Goal: Transaction & Acquisition: Purchase product/service

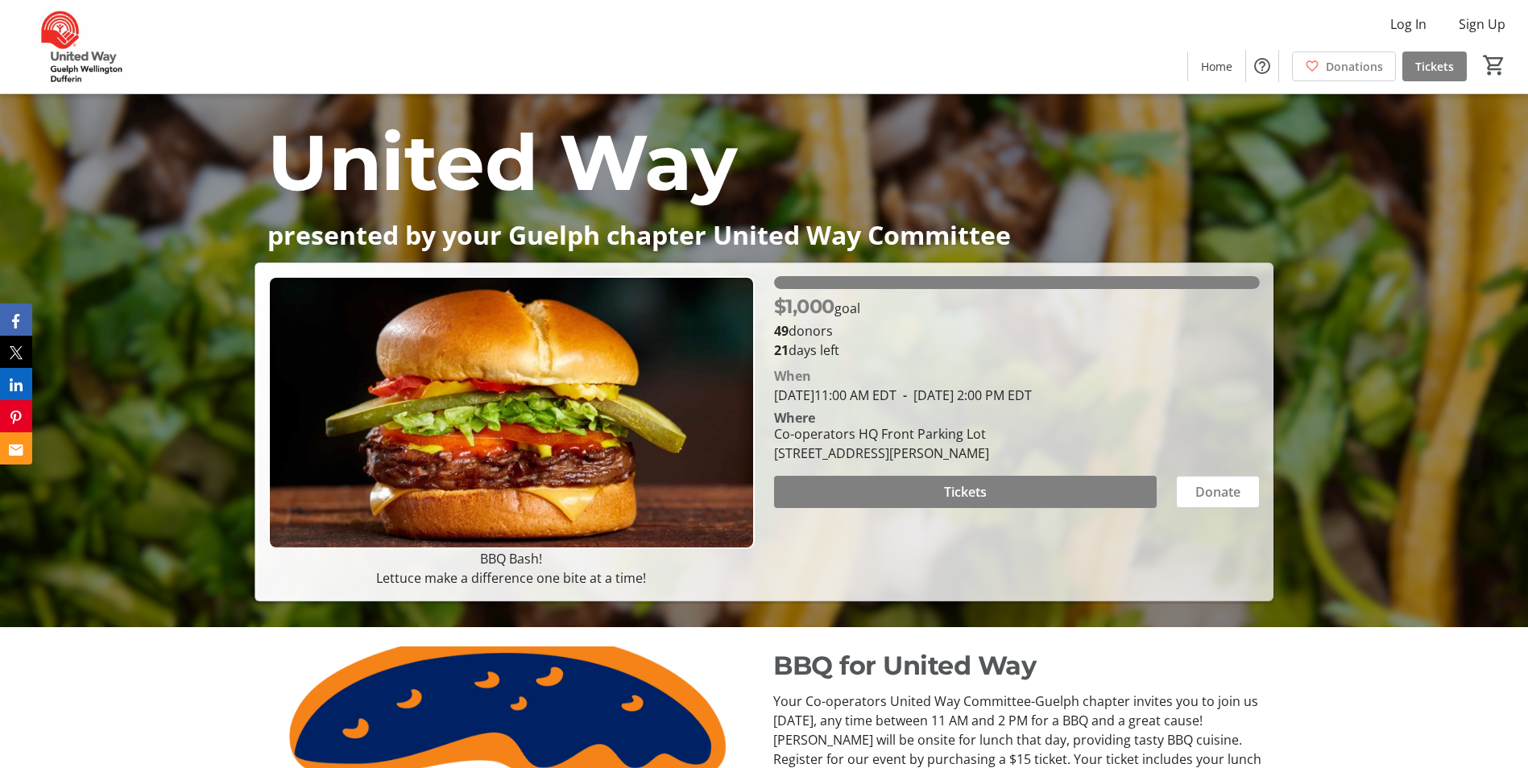
scroll to position [161, 0]
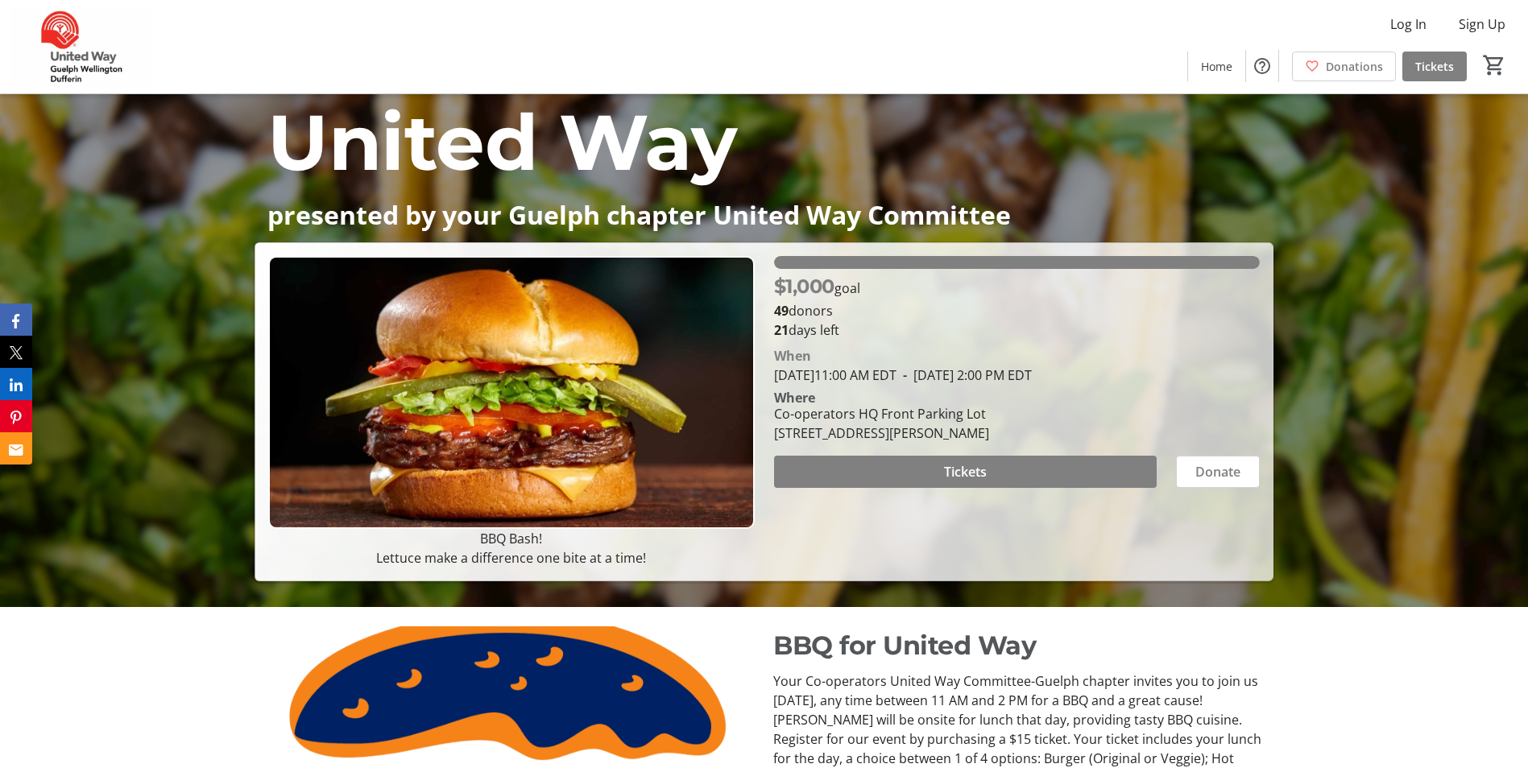
drag, startPoint x: 980, startPoint y: 477, endPoint x: 1055, endPoint y: 545, distance: 101.5
click at [1054, 546] on div "$1,000 goal 49 donors 21 days left [PERSON_NAME][DATE] 11:00 AM EDT - [DATE] 2:…" at bounding box center [1016, 412] width 505 height 312
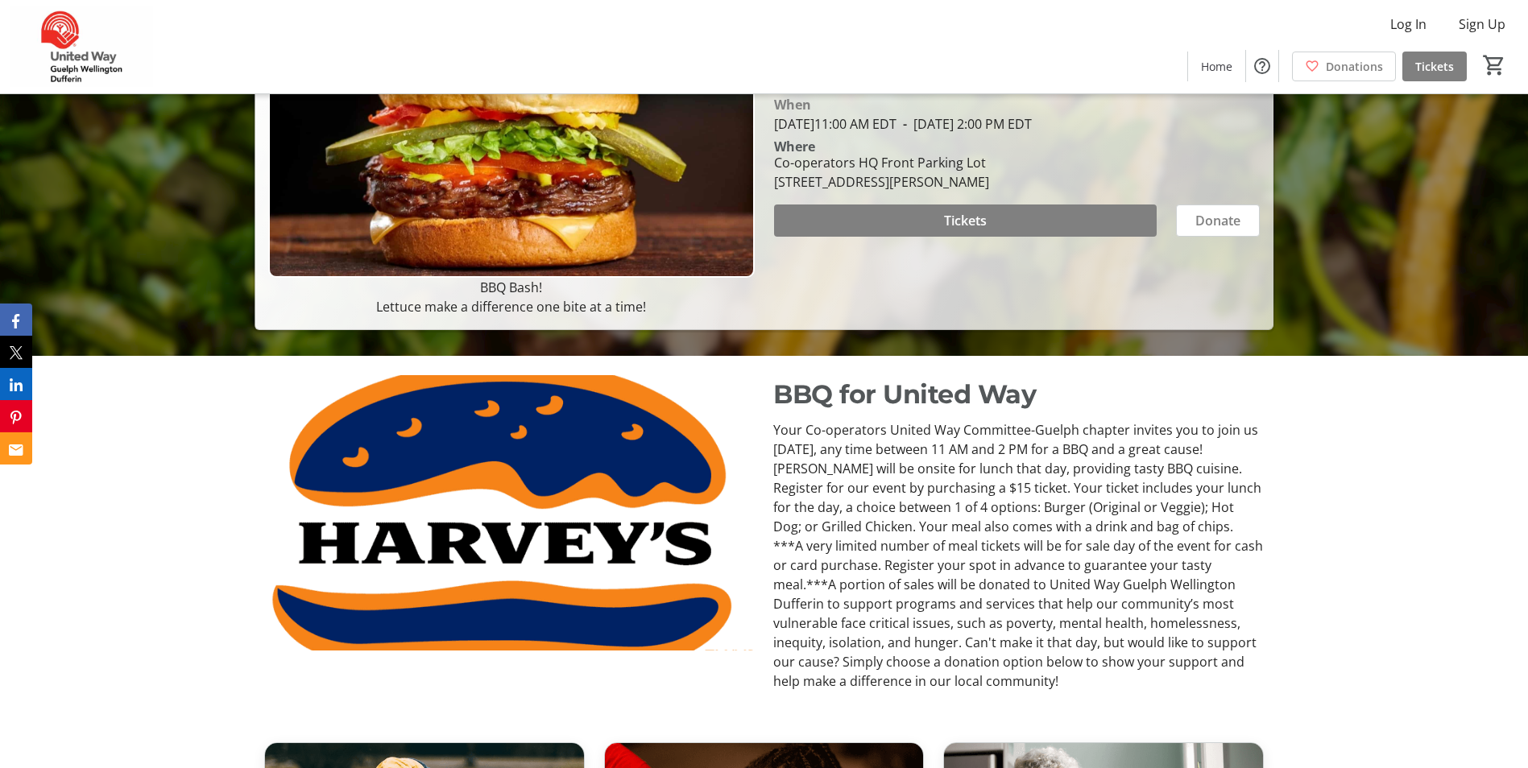
scroll to position [403, 0]
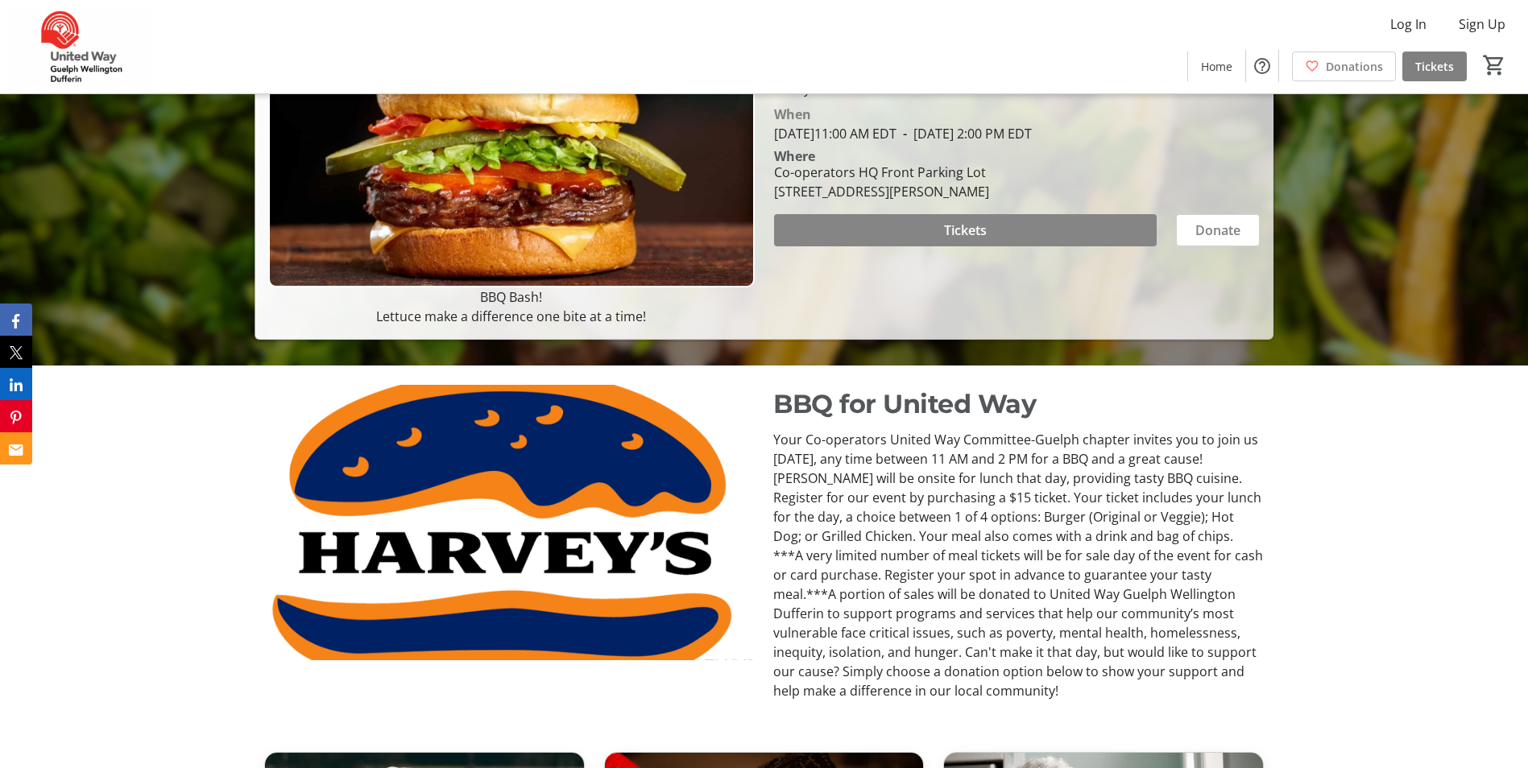
click at [917, 248] on span at bounding box center [965, 230] width 383 height 39
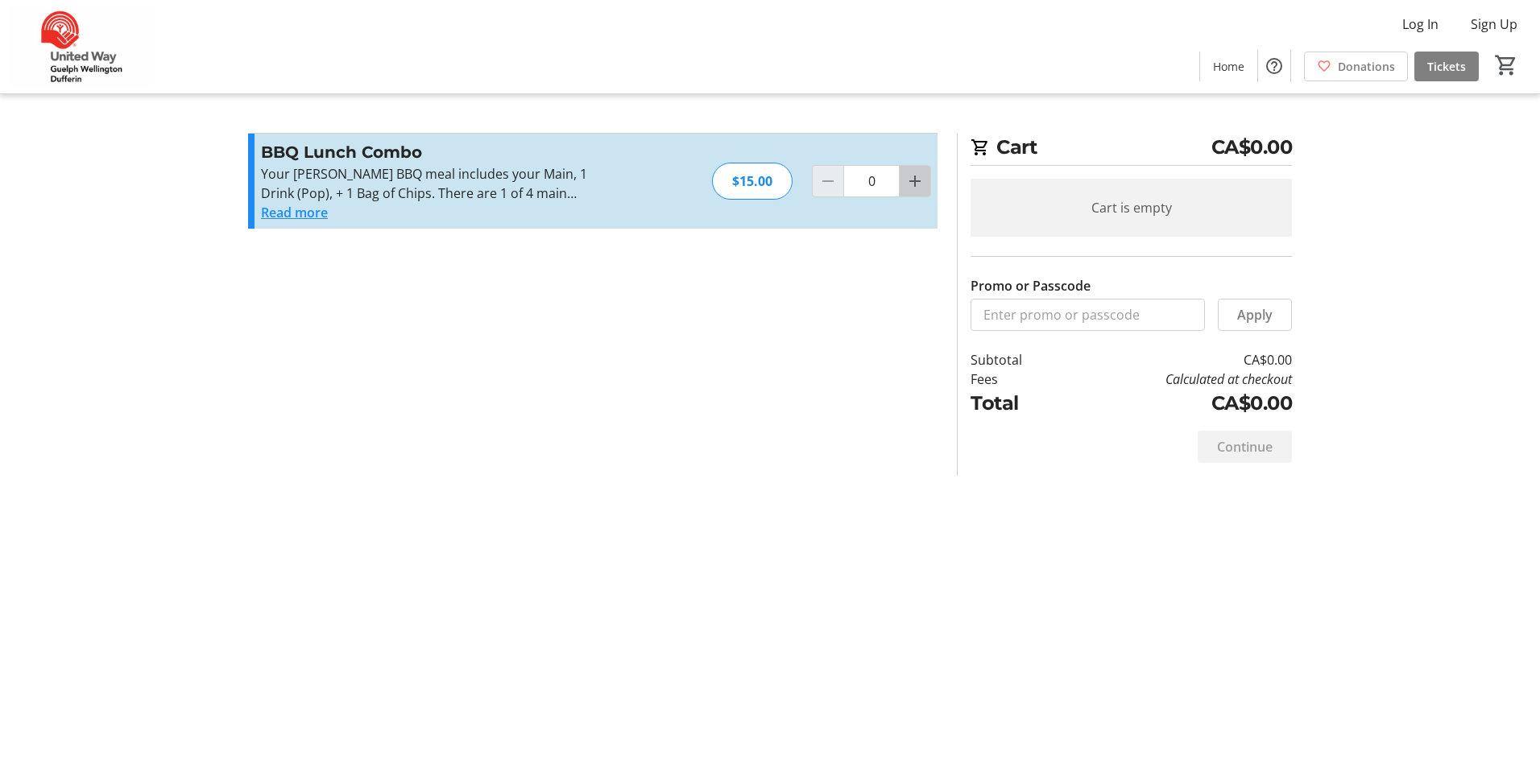
click at [900, 180] on span "Increment by one" at bounding box center [915, 181] width 31 height 31
type input "1"
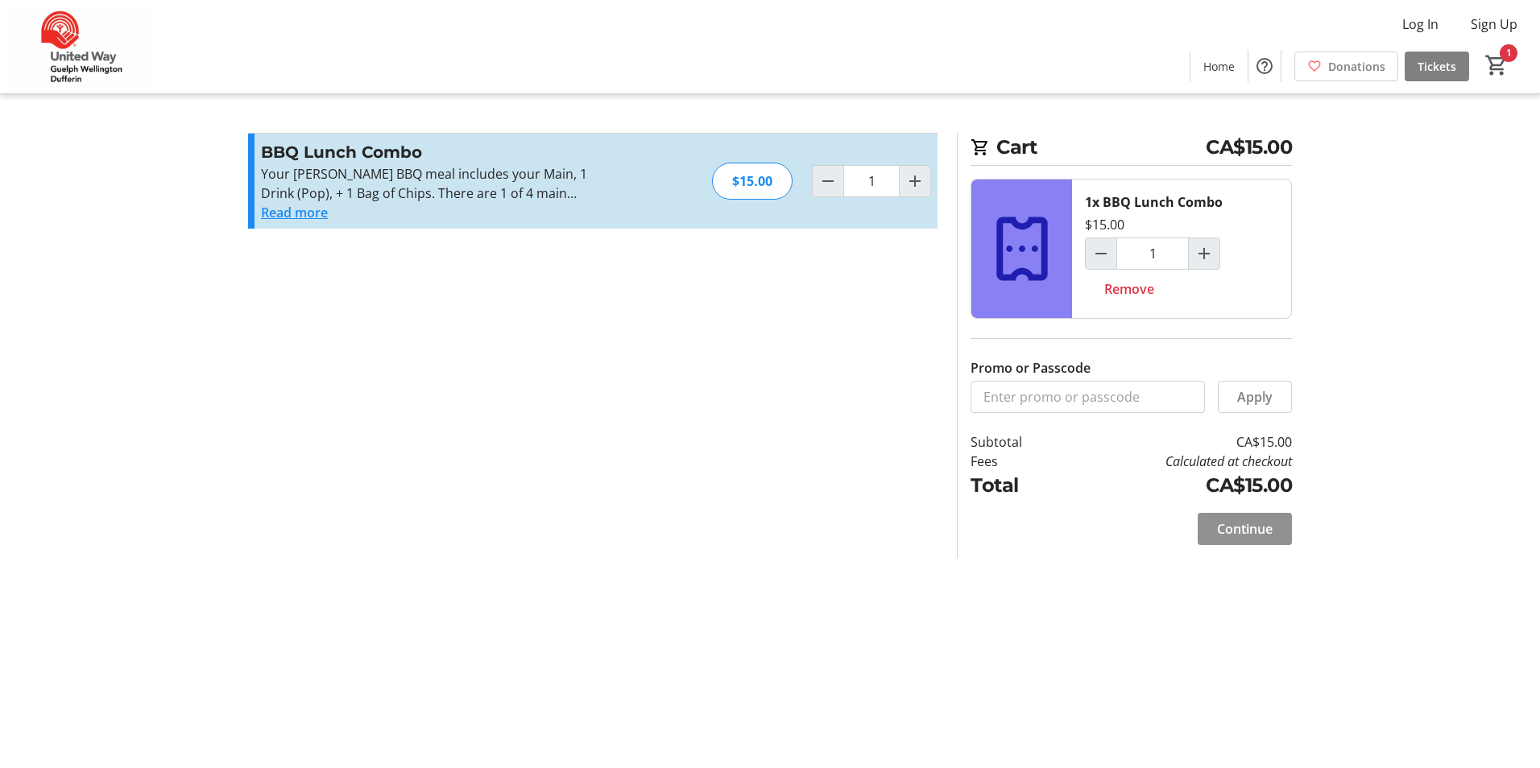
click at [1258, 528] on span "Continue" at bounding box center [1245, 528] width 56 height 19
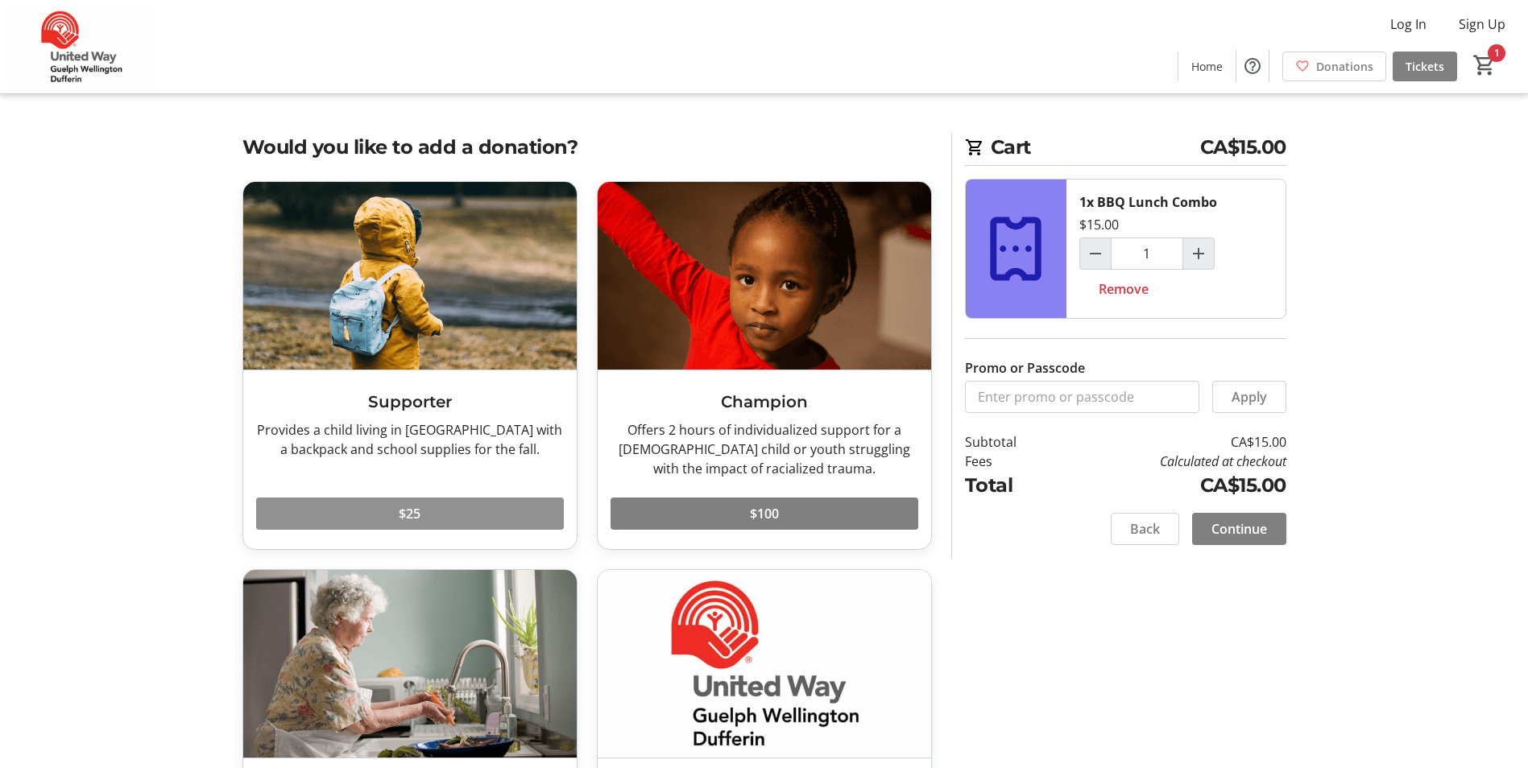
click at [496, 505] on span at bounding box center [410, 514] width 308 height 39
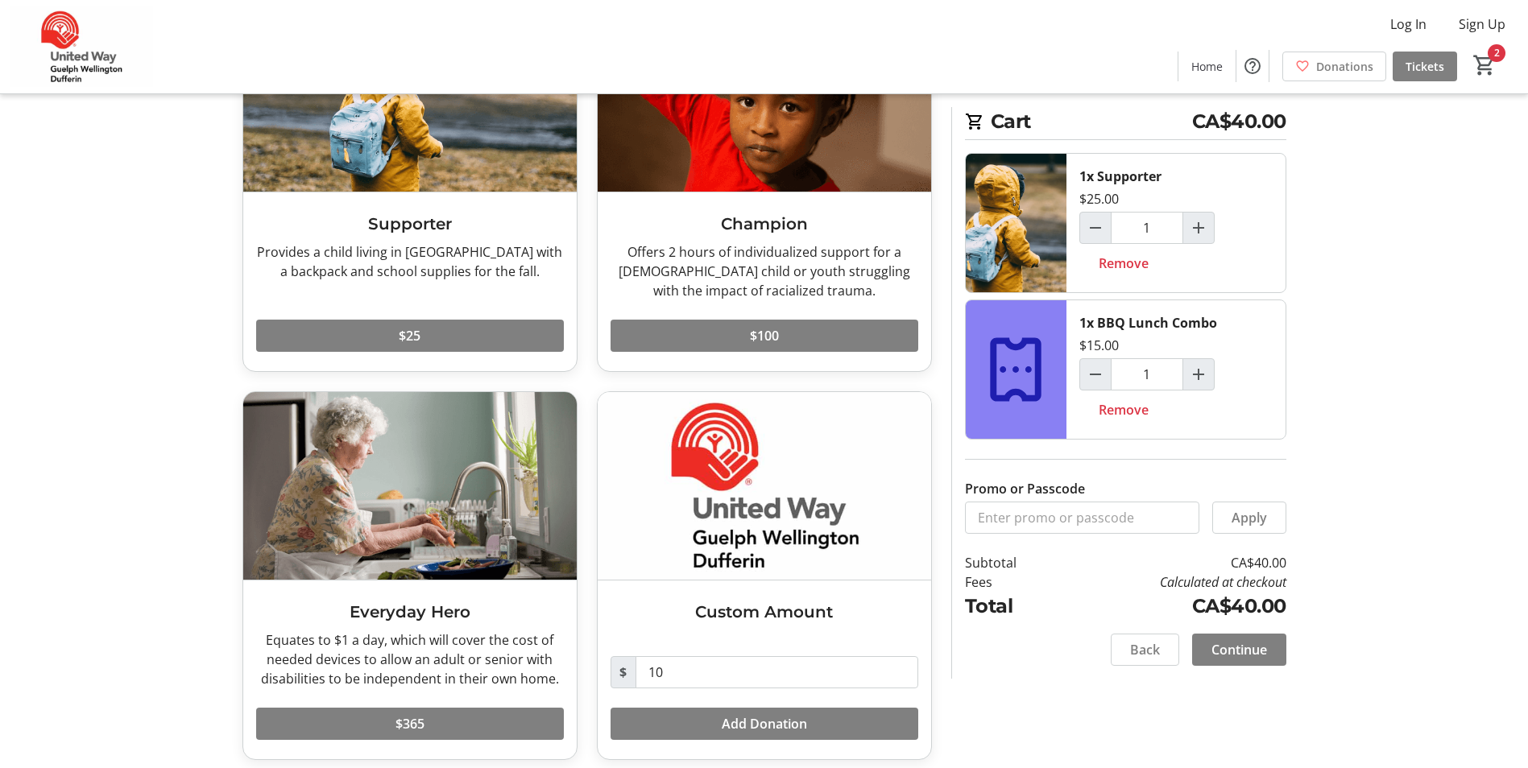
scroll to position [189, 0]
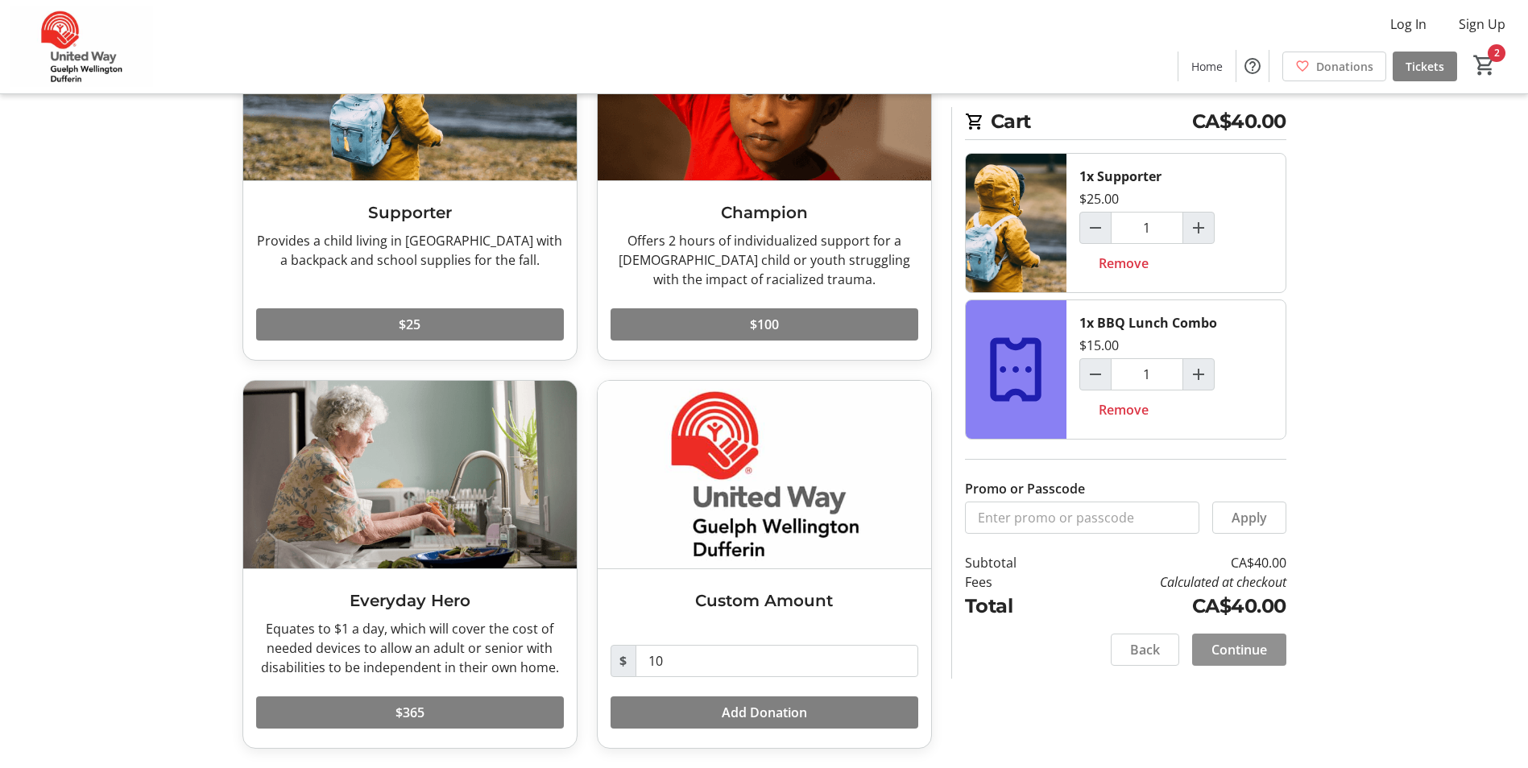
click at [1259, 642] on span "Continue" at bounding box center [1239, 649] width 56 height 19
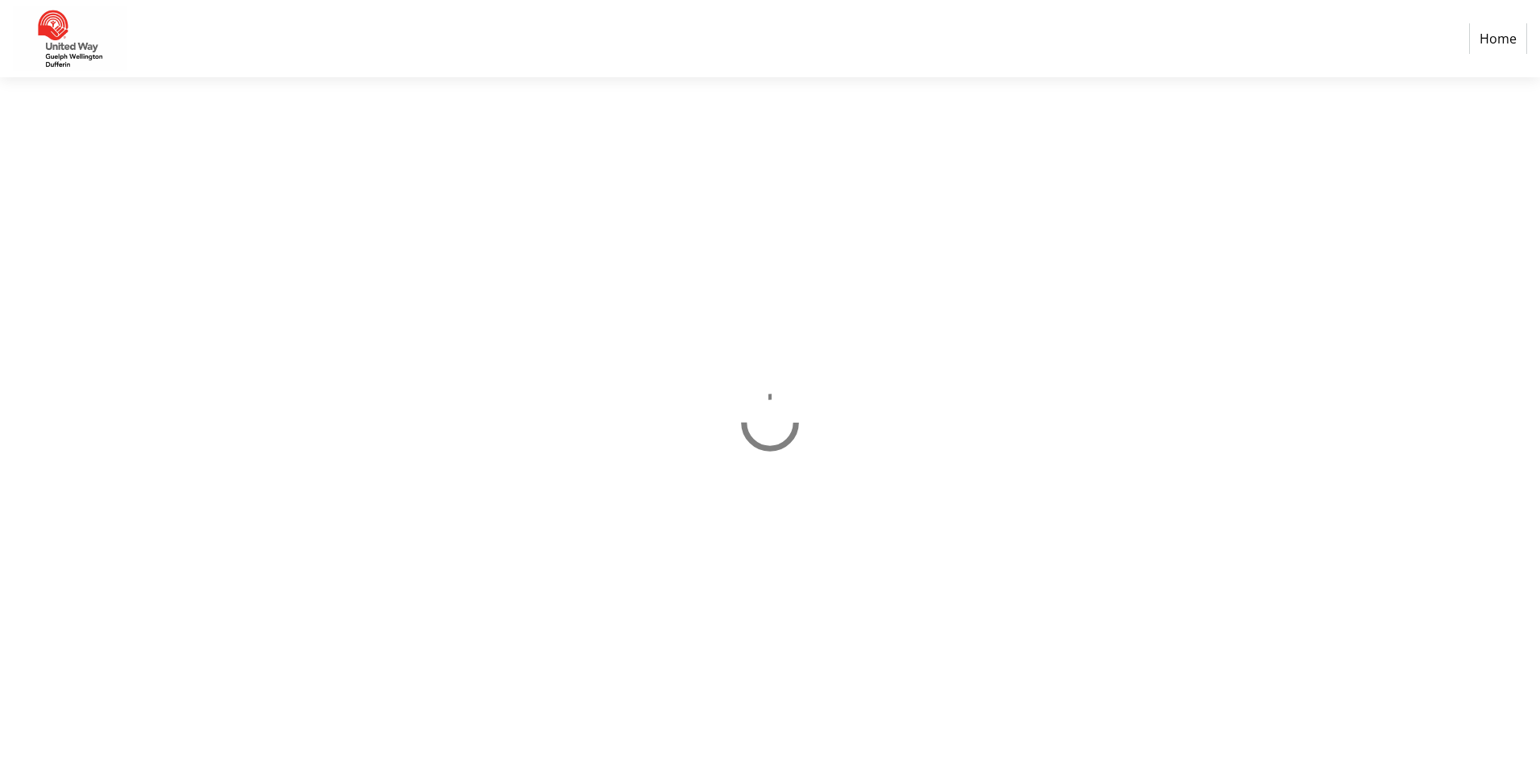
select select "CA"
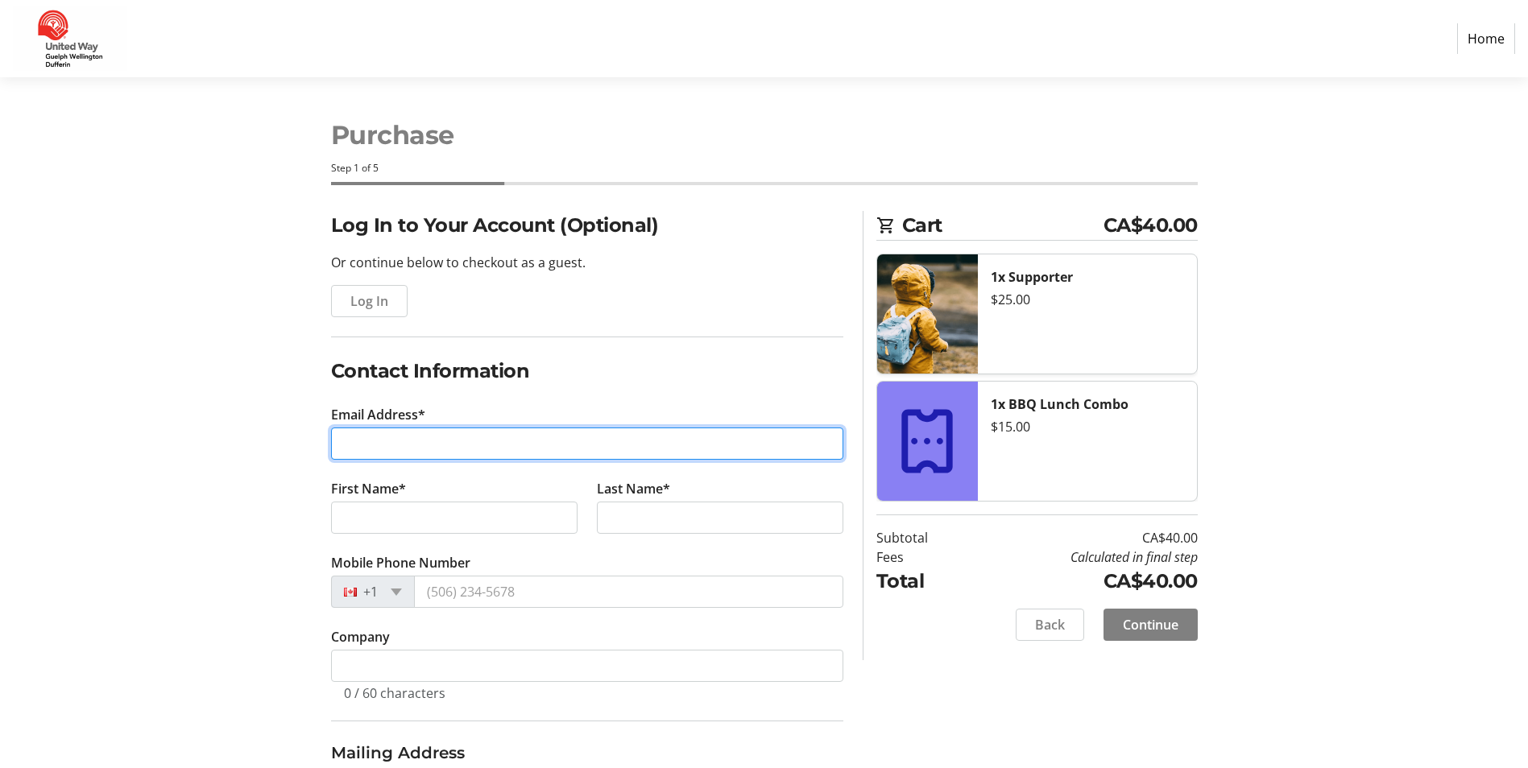
click at [413, 428] on input "Email Address*" at bounding box center [587, 444] width 512 height 32
type input "[PERSON_NAME][EMAIL_ADDRESS][DOMAIN_NAME]"
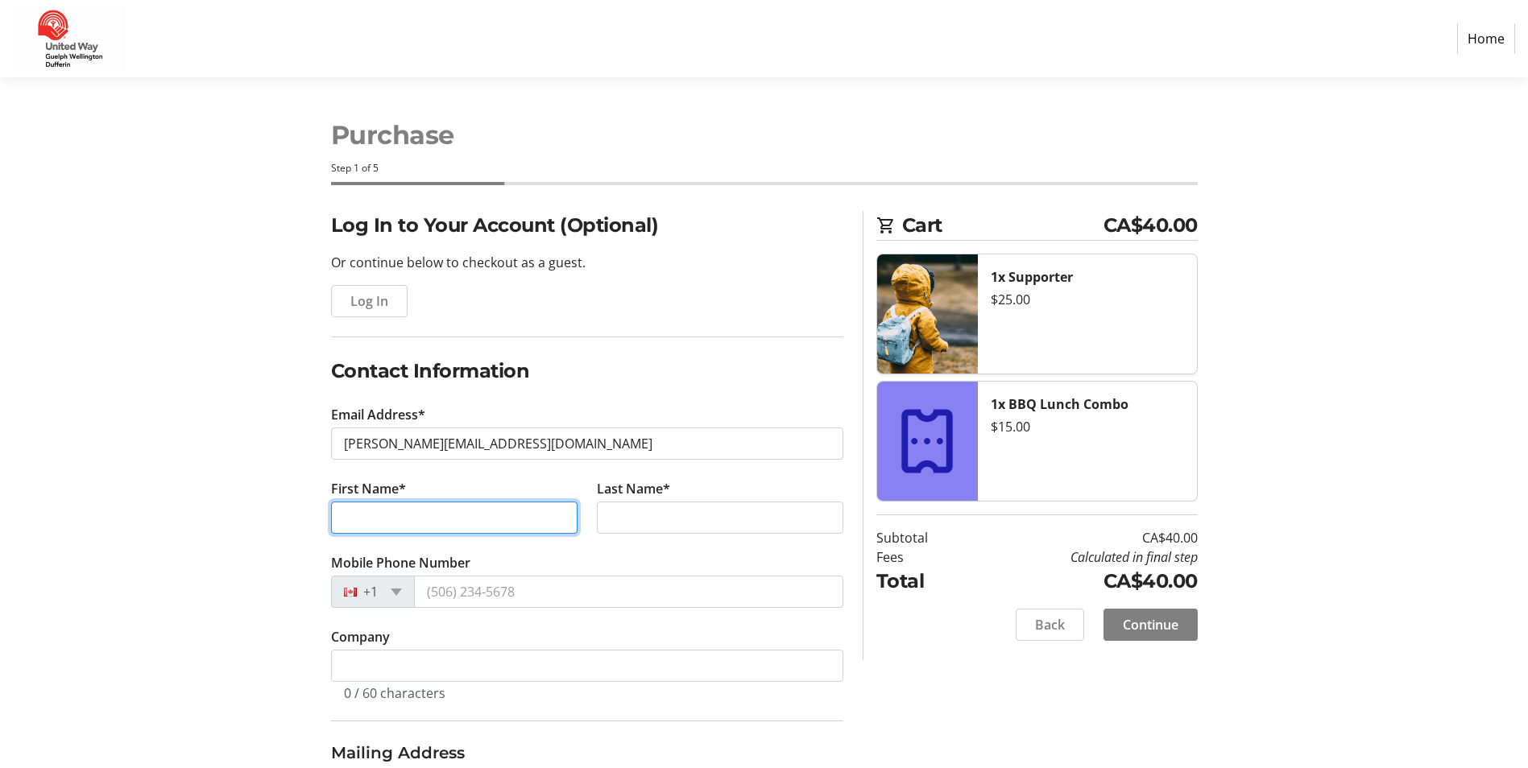
type input "[PERSON_NAME]"
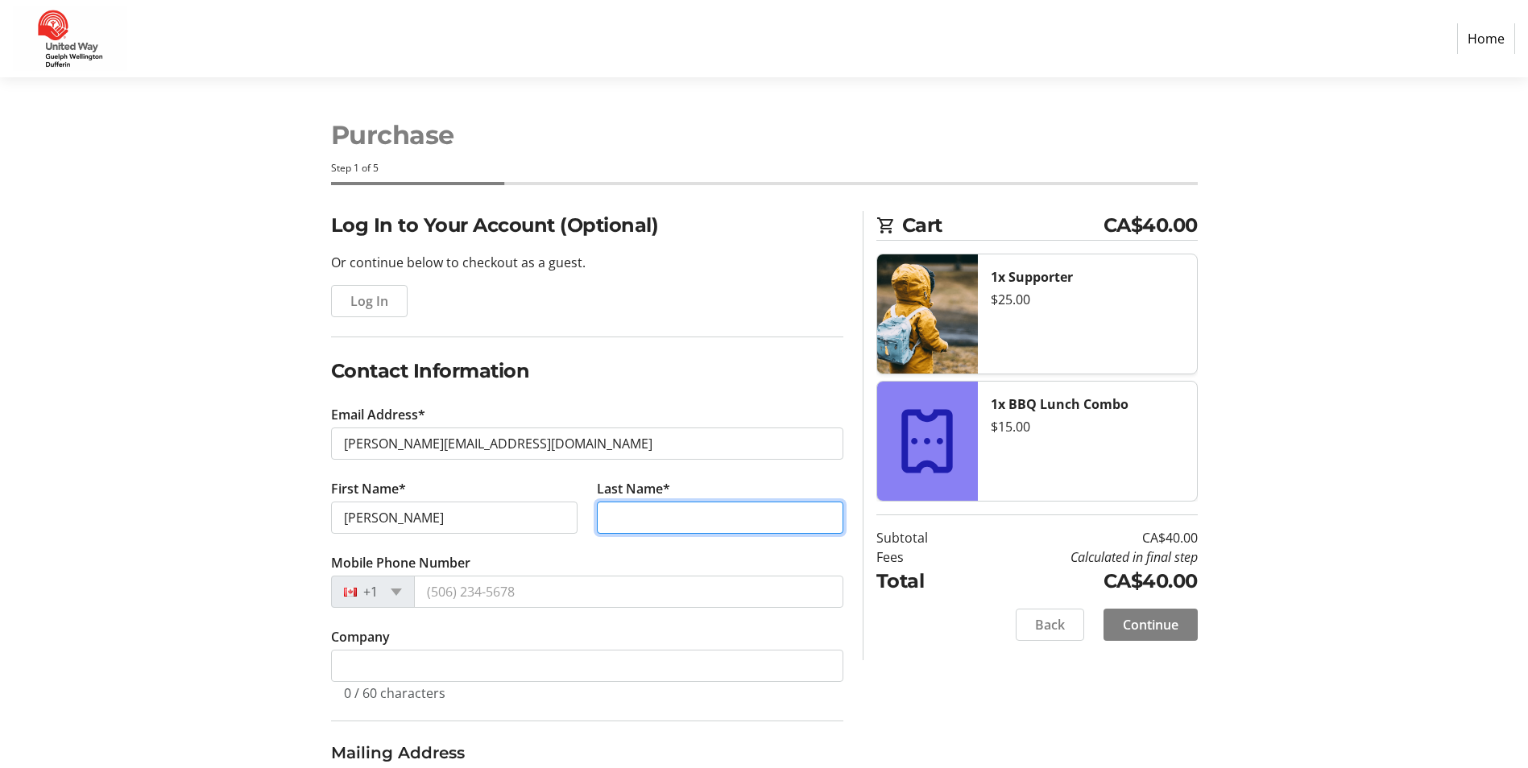
type input "[PERSON_NAME]"
type input "Guelph"
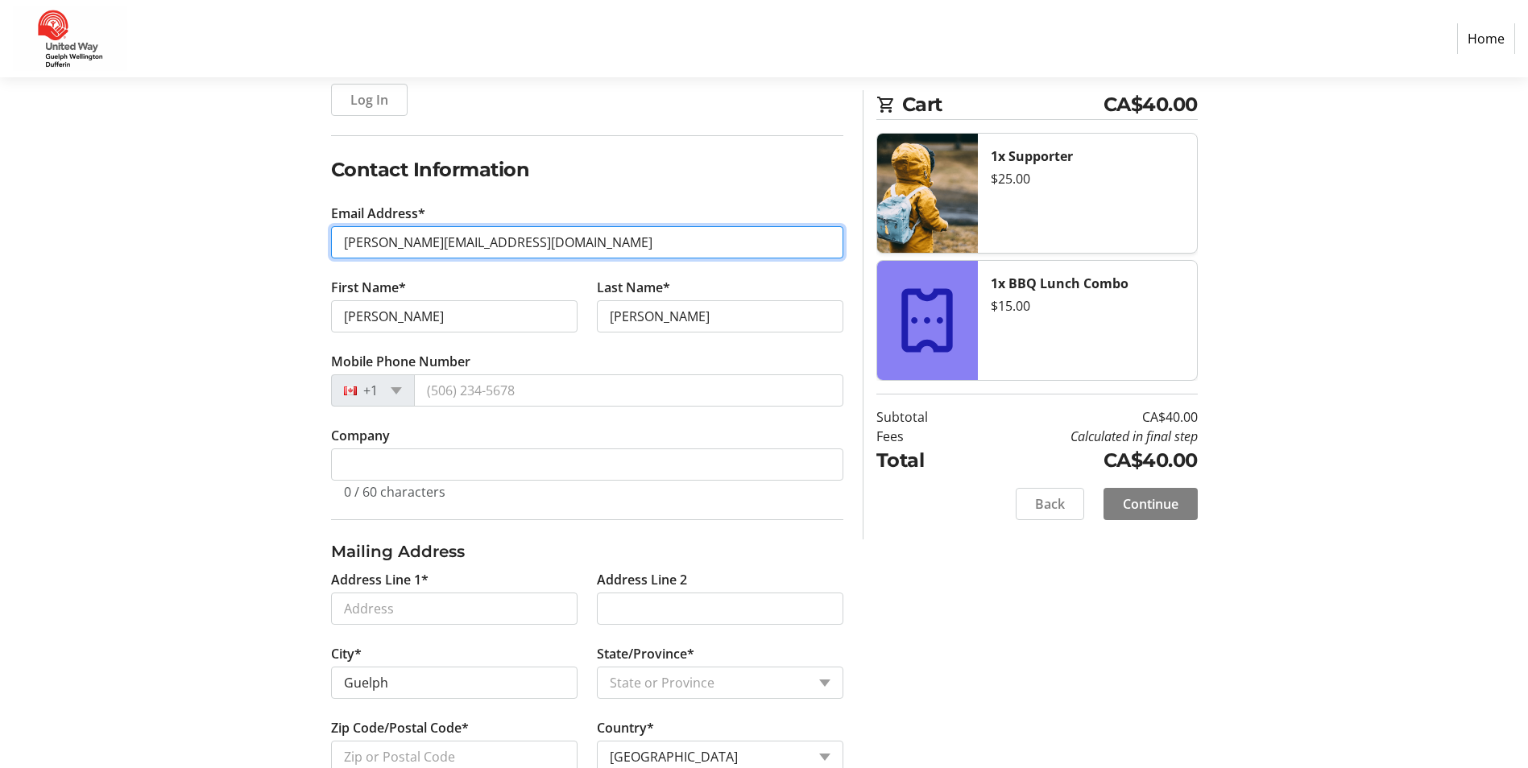
scroll to position [242, 0]
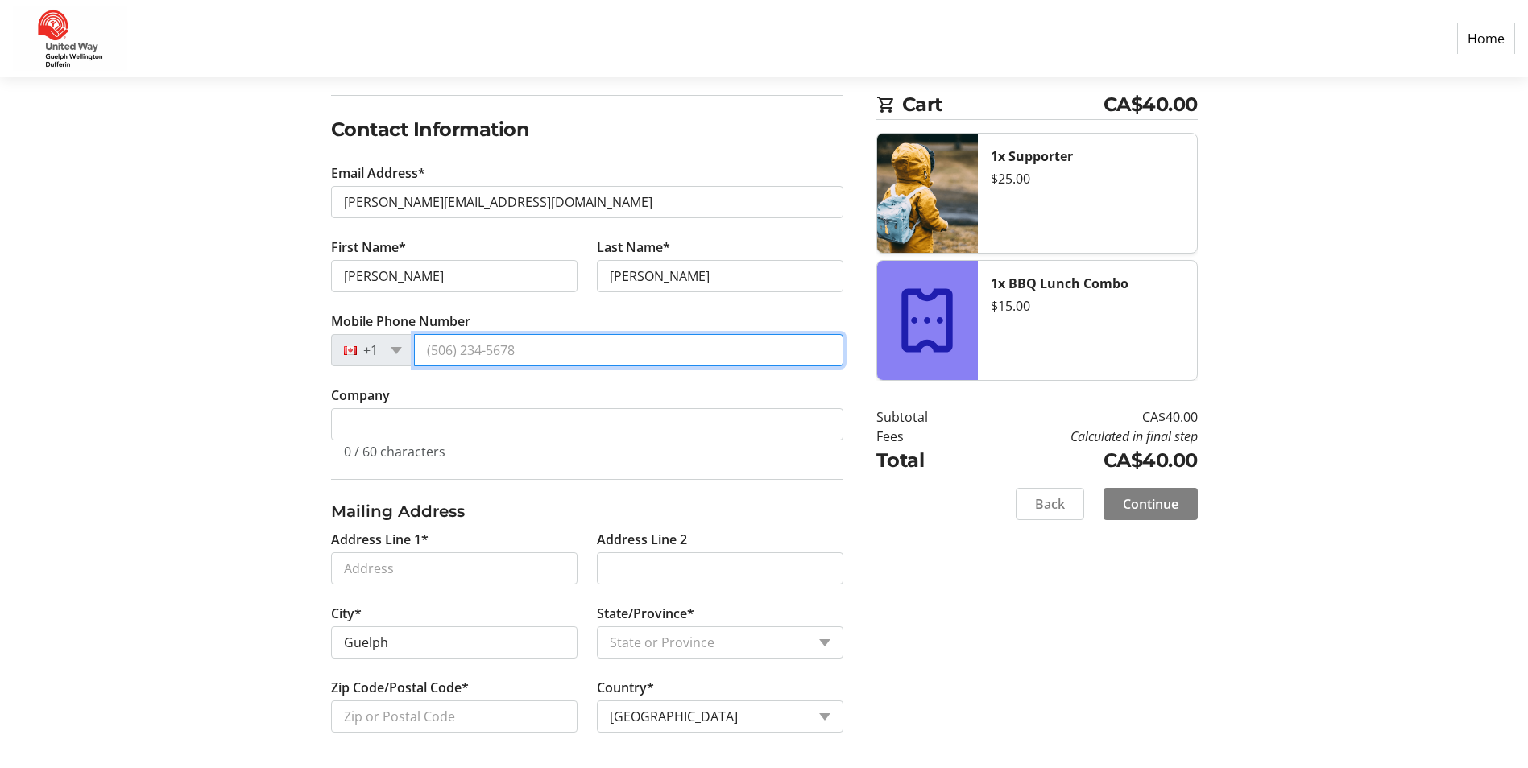
click at [548, 345] on input "Mobile Phone Number" at bounding box center [628, 350] width 429 height 32
type input "[PHONE_NUMBER]"
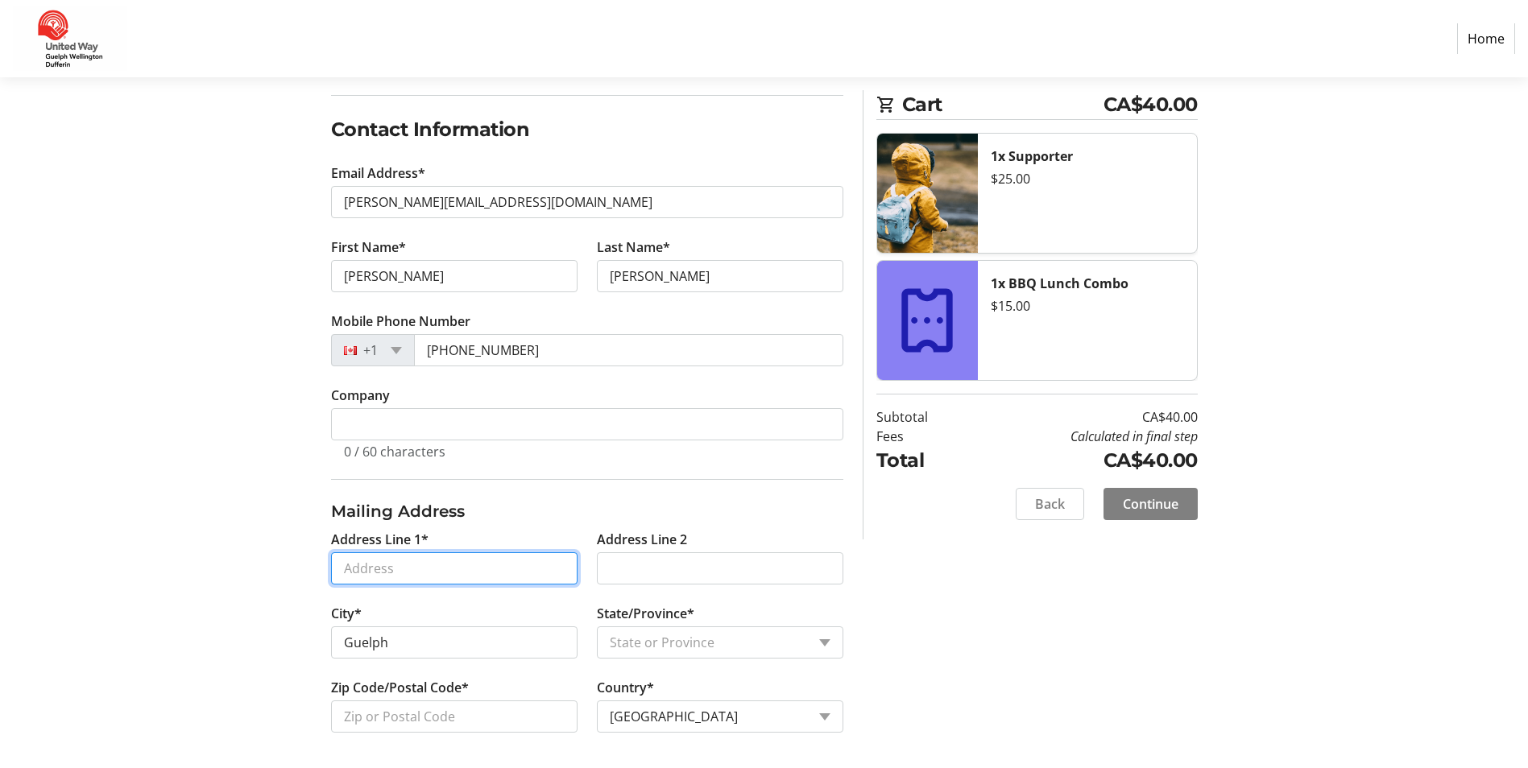
type input "[STREET_ADDRESS]"
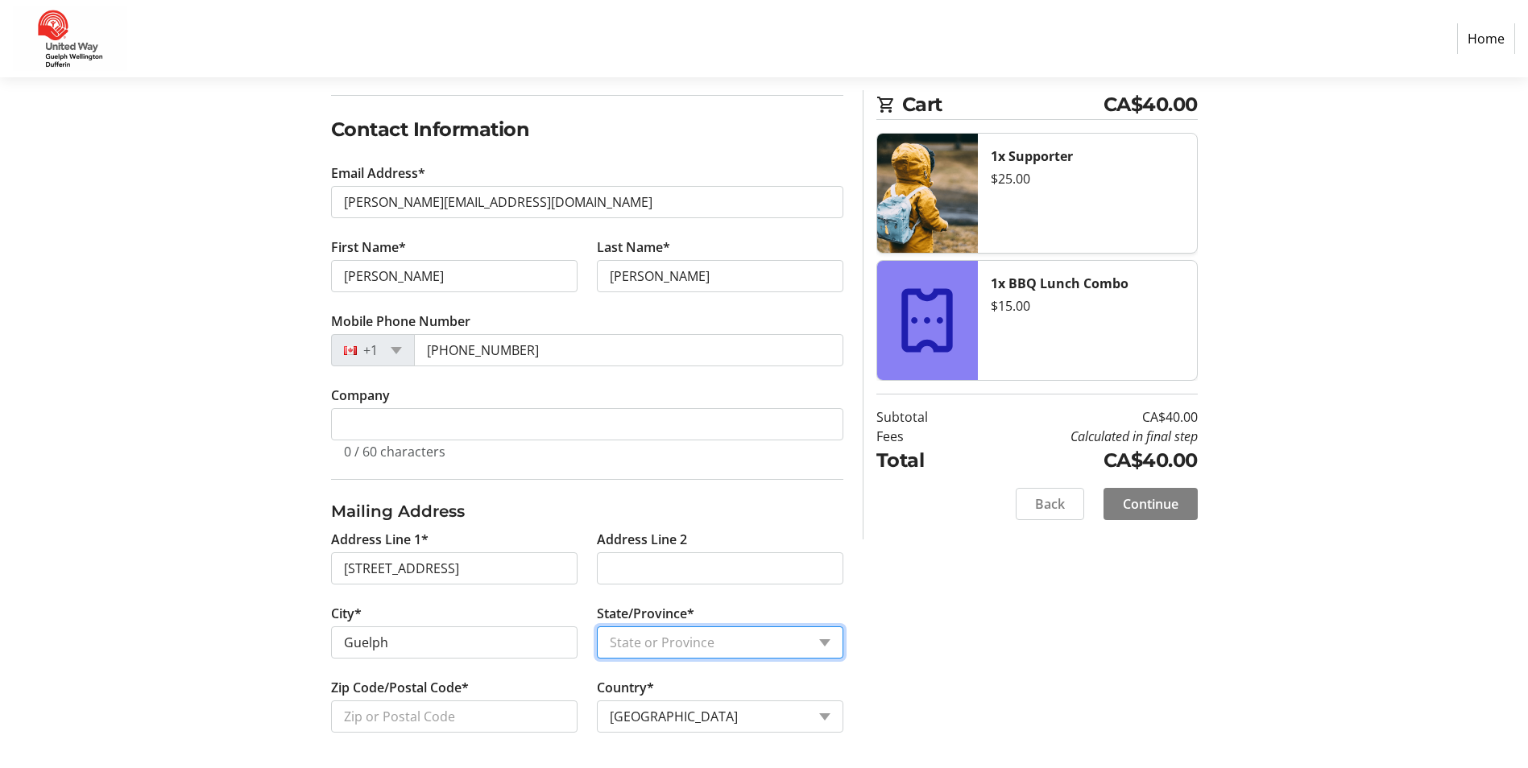
select select "ON"
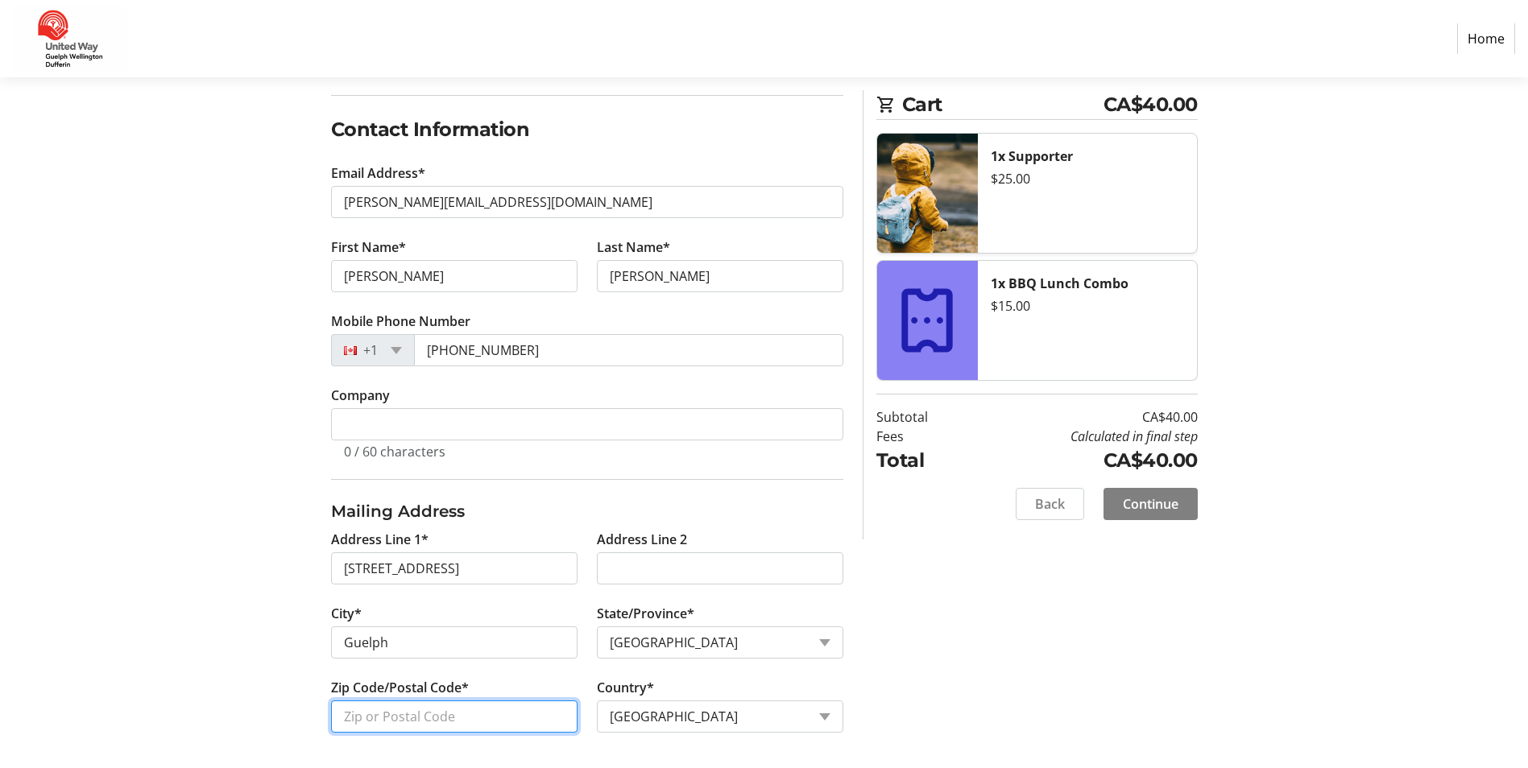
type input "N4T0H9"
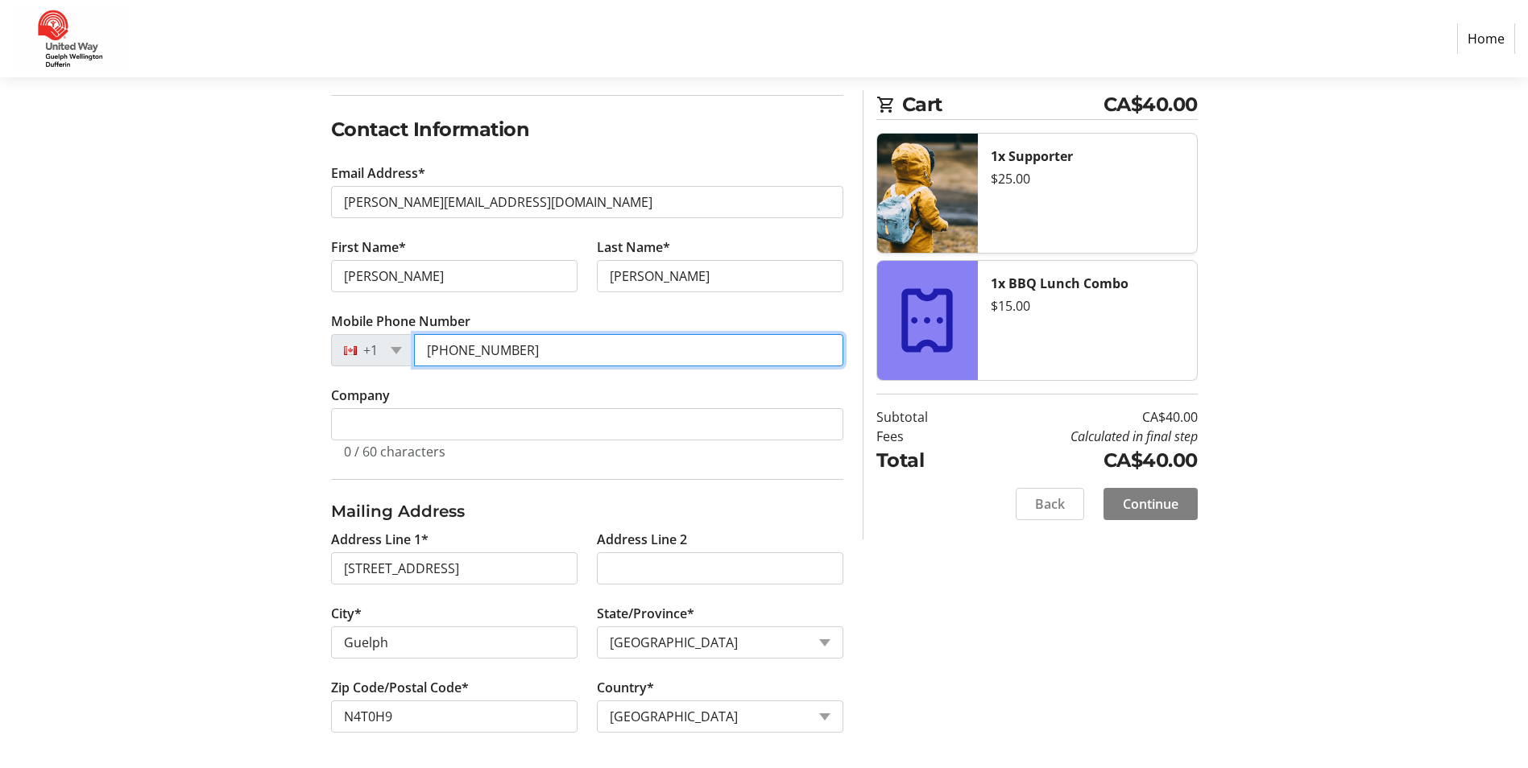
scroll to position [245, 0]
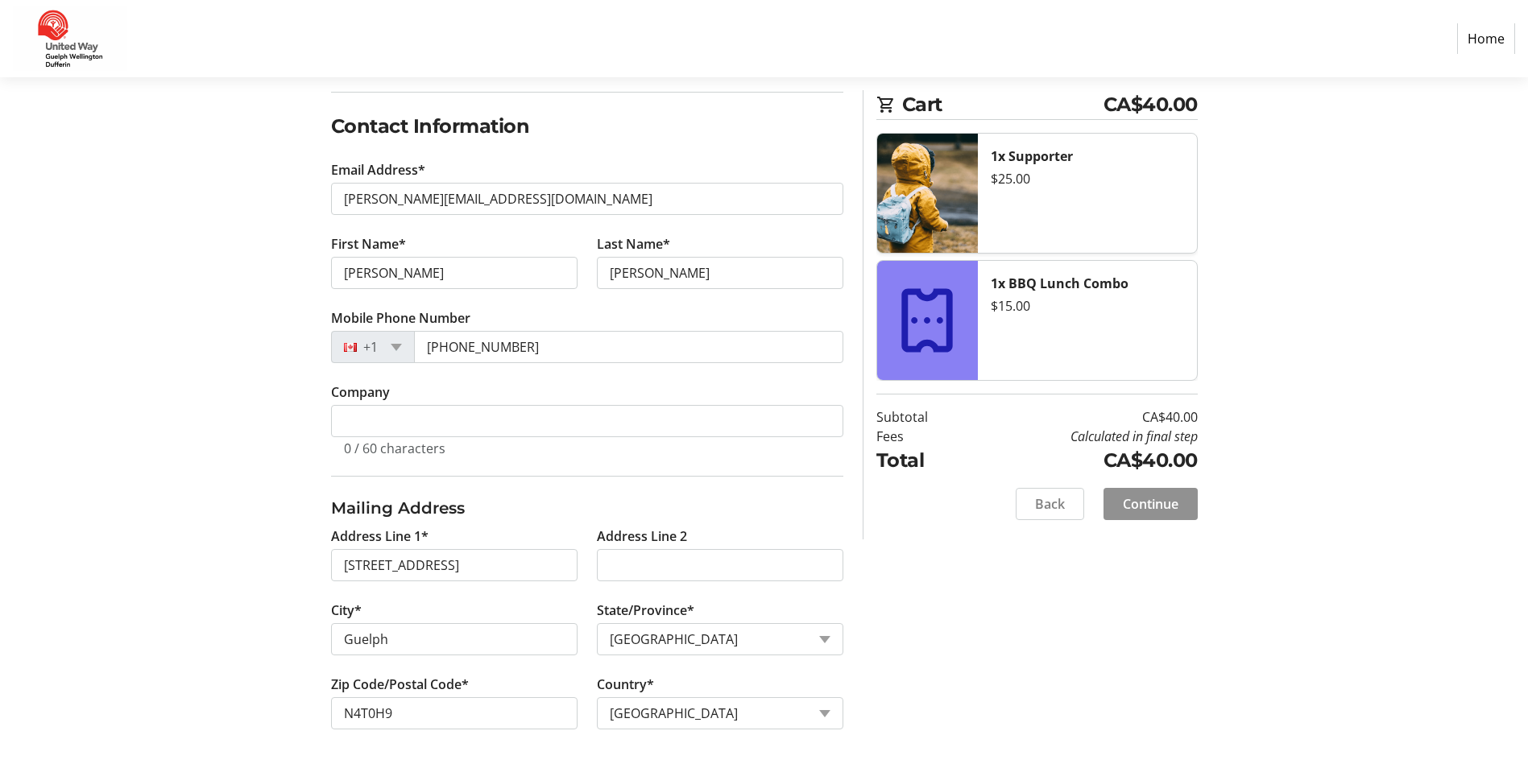
click at [1173, 504] on span "Continue" at bounding box center [1151, 504] width 56 height 19
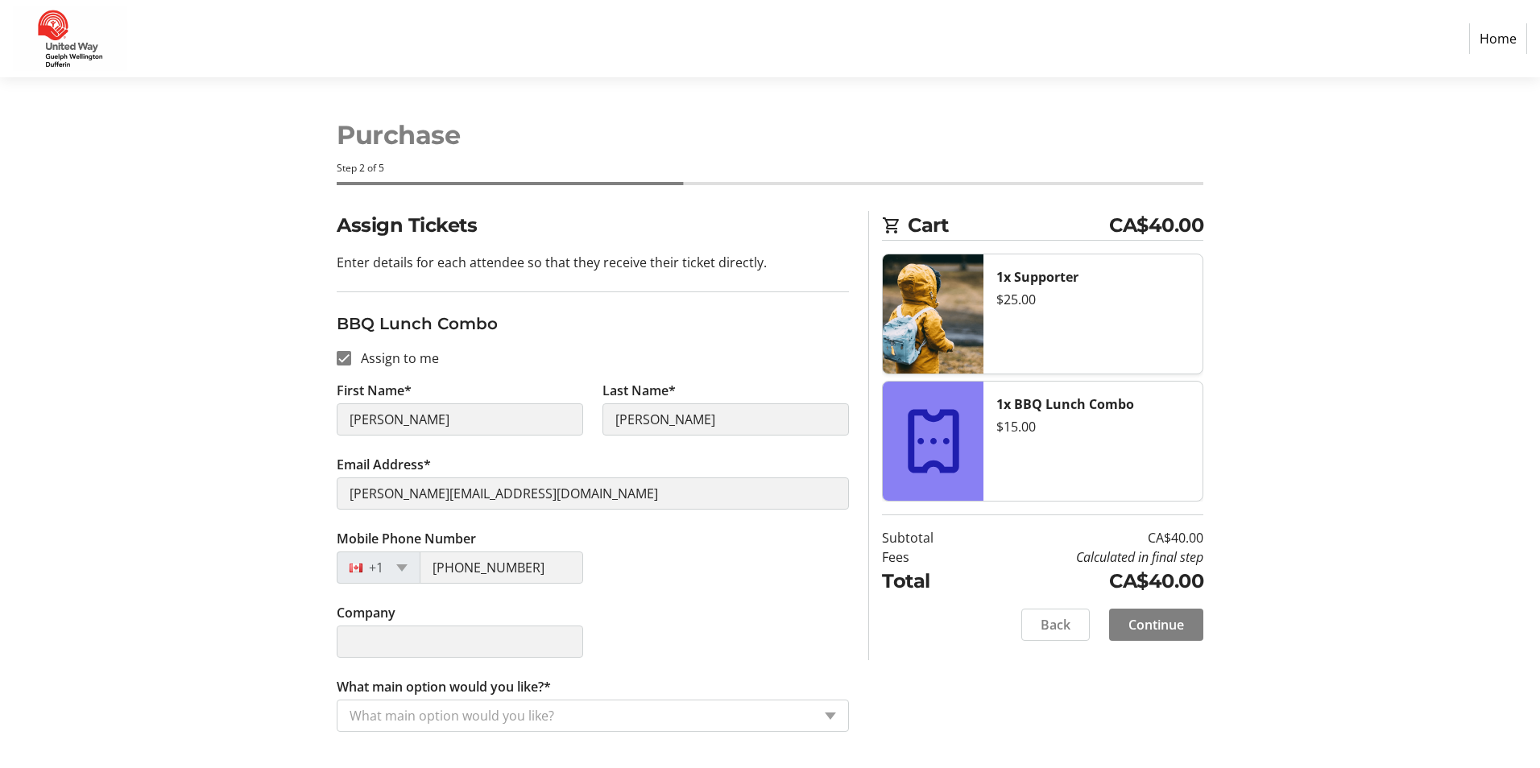
click at [577, 704] on div "What main option would you like?" at bounding box center [574, 716] width 474 height 31
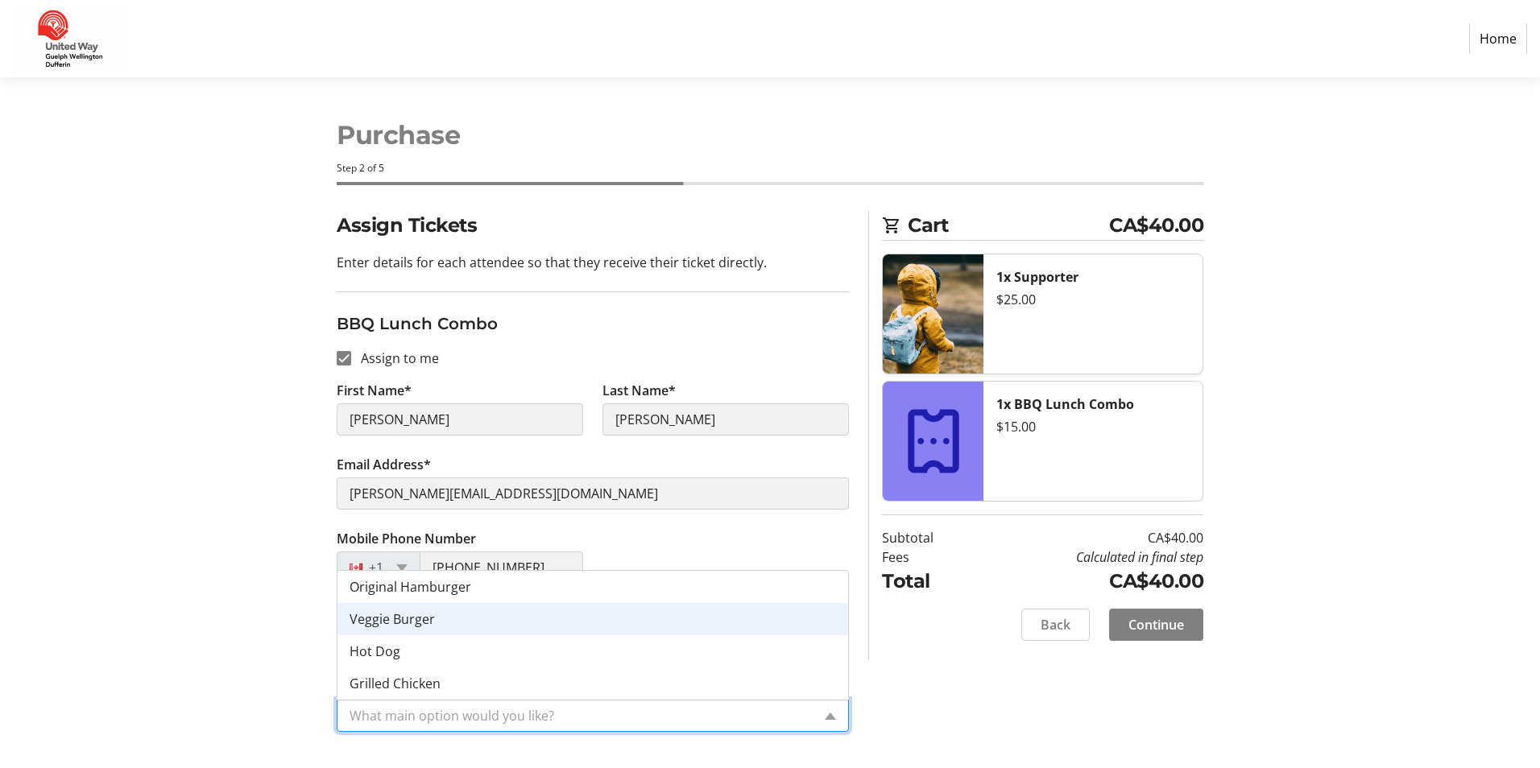
click at [518, 631] on div "Veggie Burger" at bounding box center [592, 619] width 511 height 32
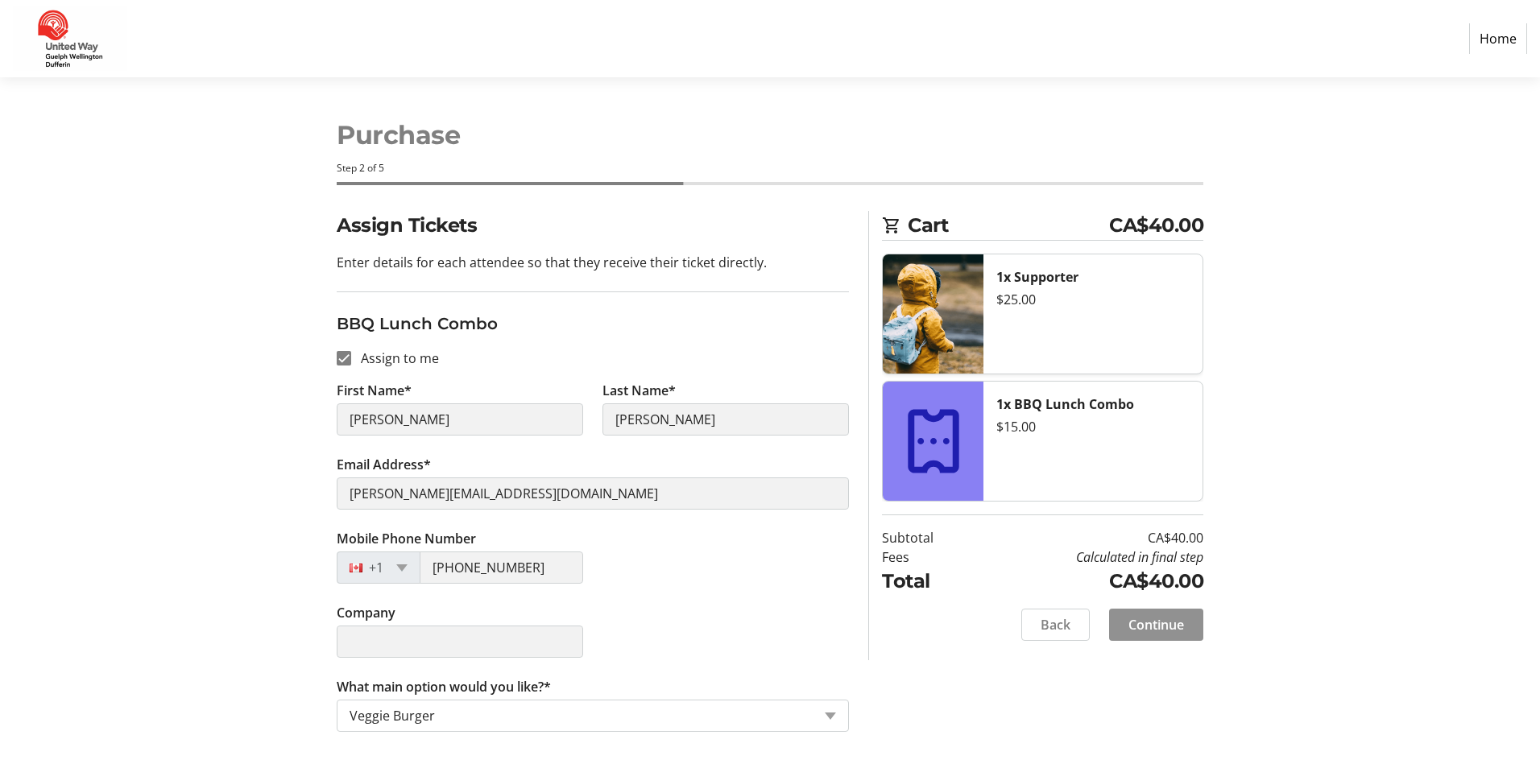
click at [1163, 625] on span "Continue" at bounding box center [1156, 624] width 56 height 19
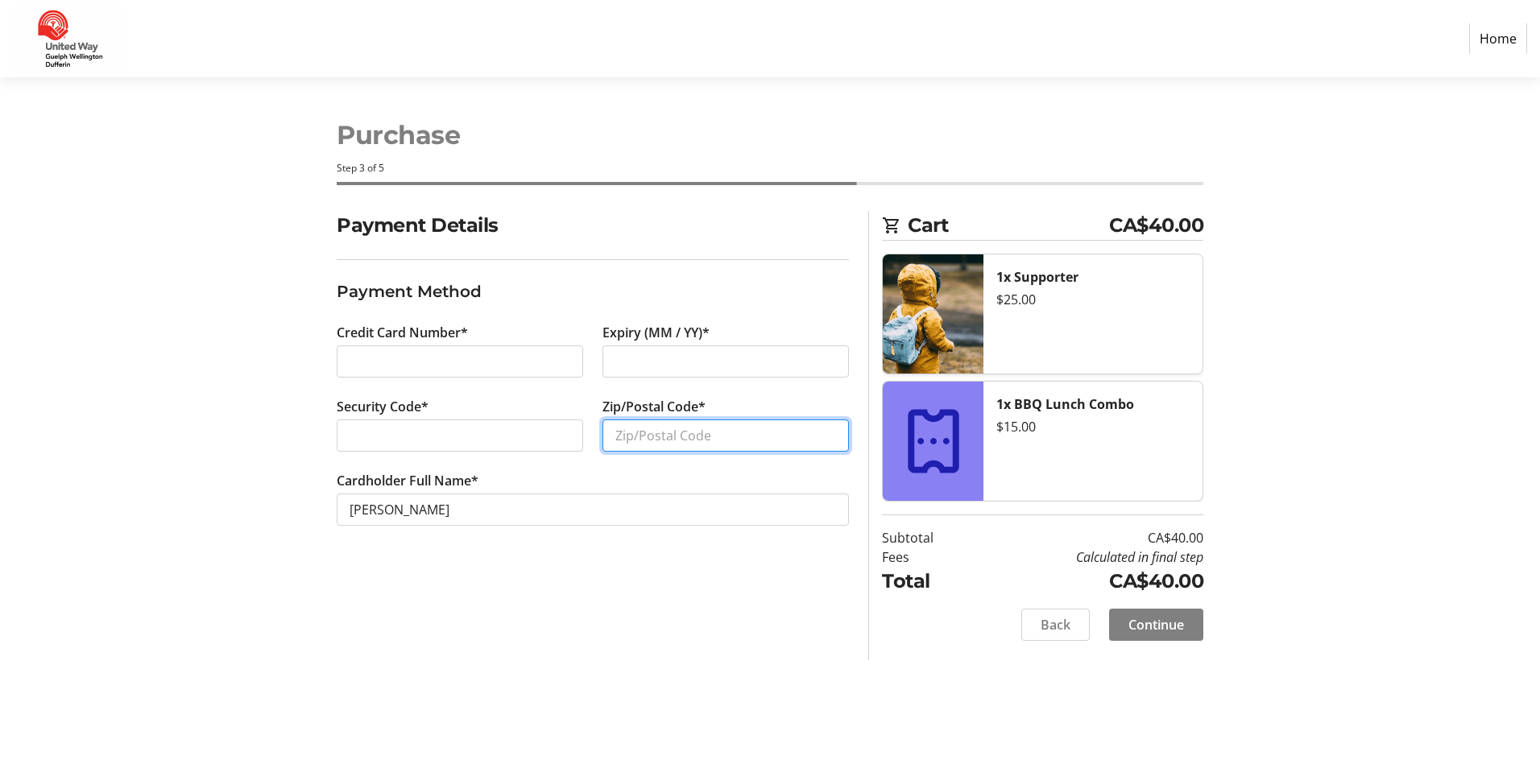
click at [621, 435] on input "Zip/Postal Code*" at bounding box center [725, 436] width 246 height 32
type input "N4T0H9"
click at [1252, 558] on div "Payment Details Payment Method Credit Card Number* Expiry (MM / YY)* Security C…" at bounding box center [769, 435] width 1063 height 449
click at [1167, 622] on span "Continue" at bounding box center [1156, 624] width 56 height 19
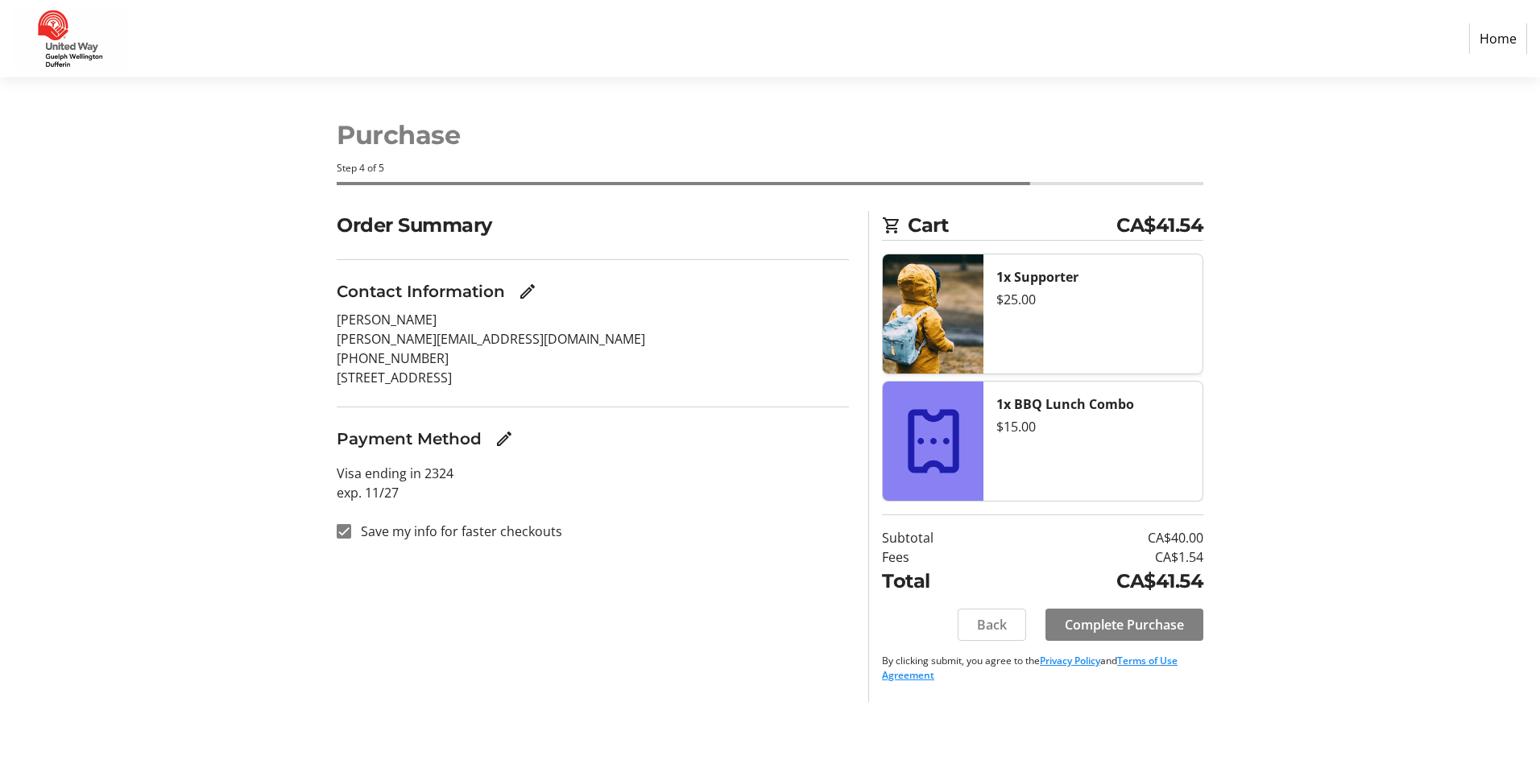
drag, startPoint x: 1117, startPoint y: 625, endPoint x: 333, endPoint y: 582, distance: 785.6
click at [333, 584] on div "Order Summary Contact Information [PERSON_NAME] [PERSON_NAME][EMAIL_ADDRESS][DO…" at bounding box center [769, 456] width 1063 height 491
click at [341, 537] on input "Save my info for faster checkouts" at bounding box center [344, 531] width 14 height 14
checkbox input "false"
click at [1169, 625] on span "Complete Purchase" at bounding box center [1124, 624] width 119 height 19
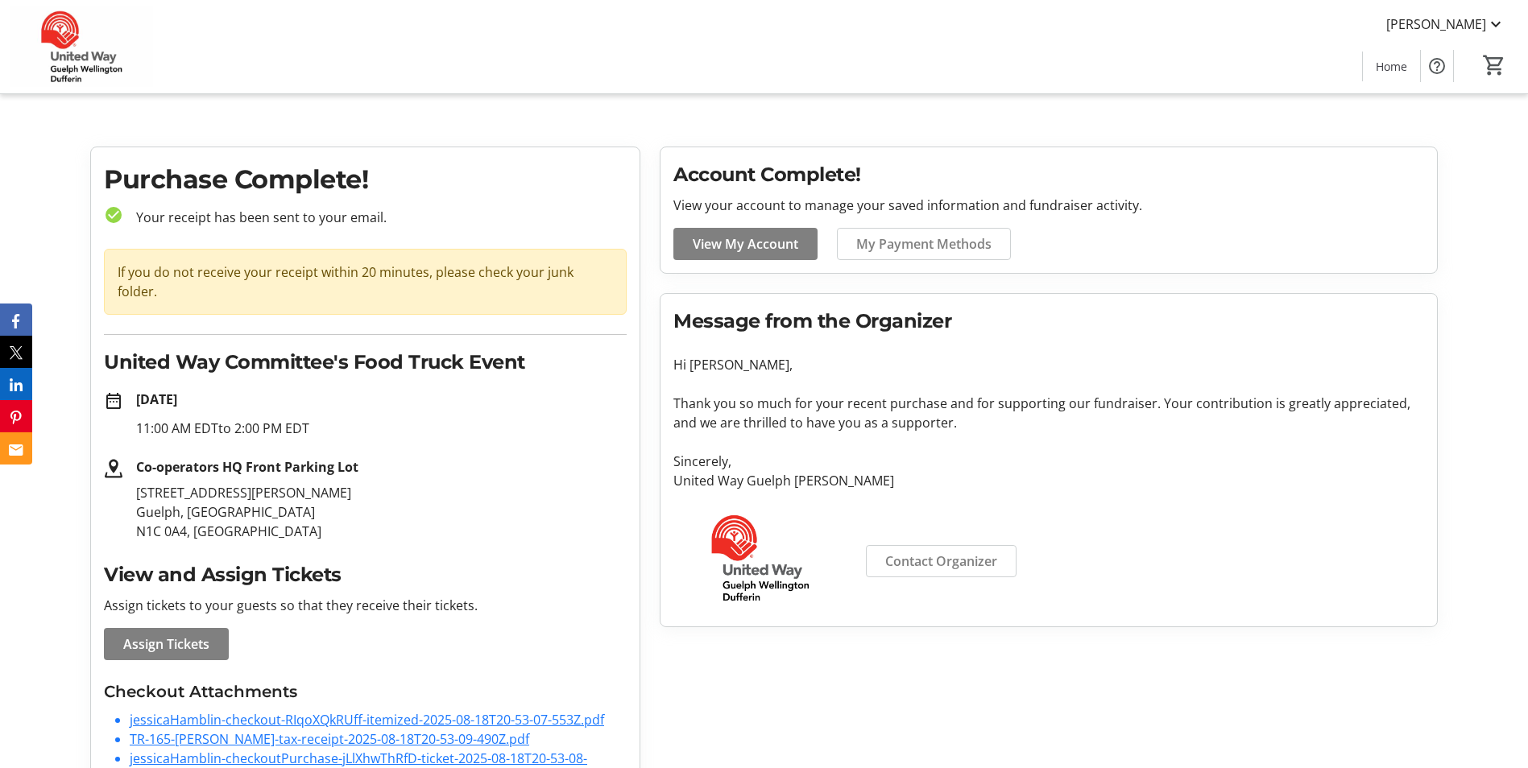
scroll to position [39, 0]
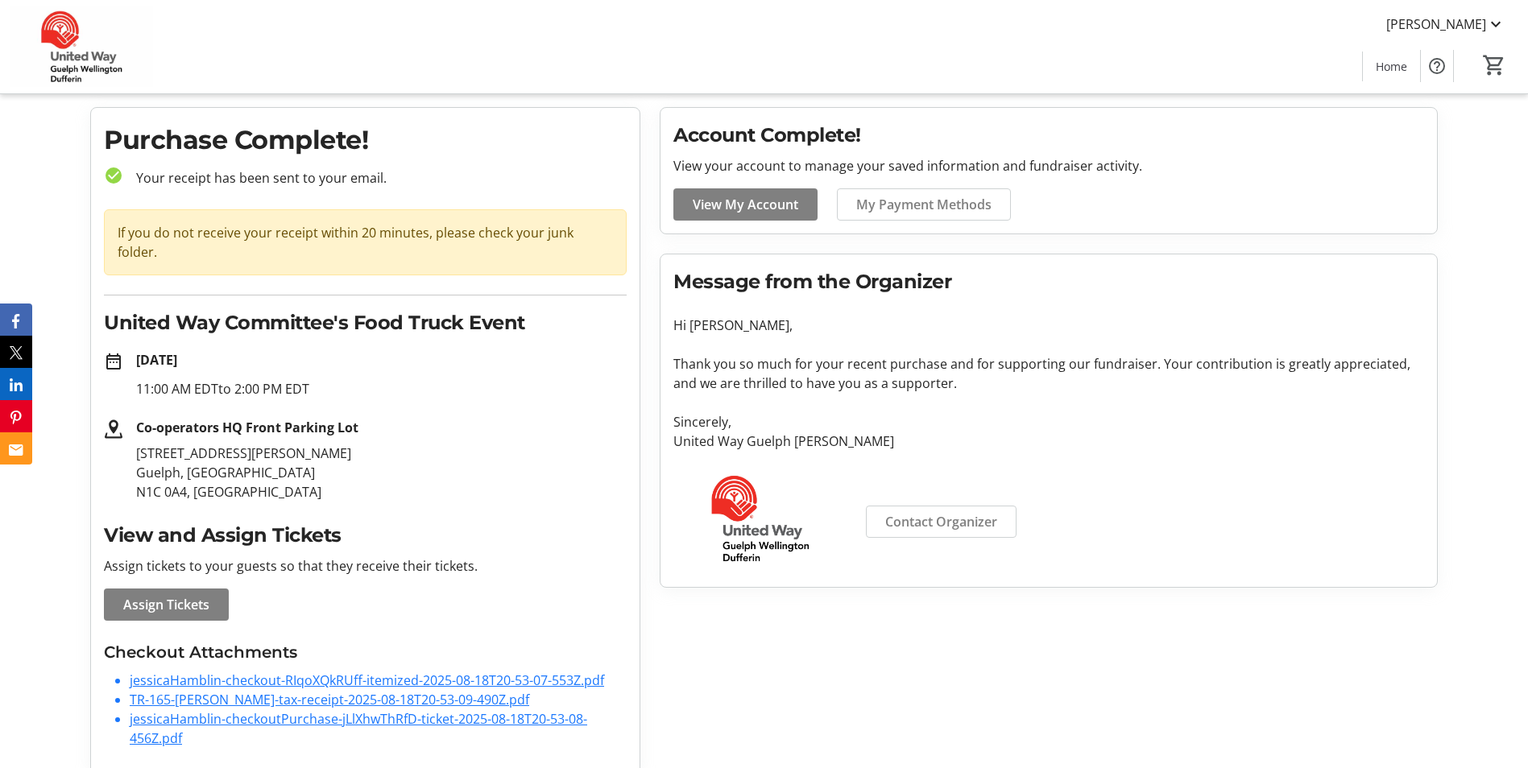
click at [302, 691] on link "TR-165-[PERSON_NAME]-tax-receipt-2025-08-18T20-53-09-490Z.pdf" at bounding box center [329, 700] width 399 height 18
click at [262, 691] on link "TR-165-[PERSON_NAME]-tax-receipt-2025-08-18T20-53-09-490Z.pdf" at bounding box center [329, 700] width 399 height 18
